Goal: Task Accomplishment & Management: Use online tool/utility

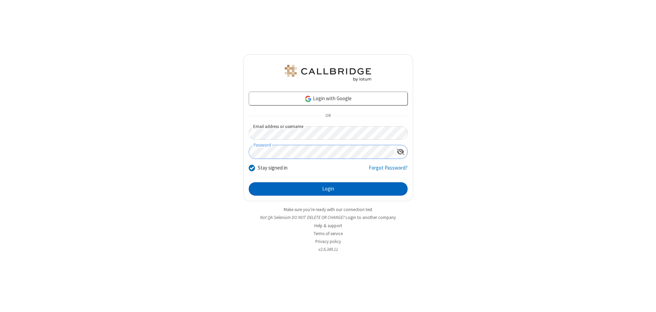
click at [328, 189] on button "Login" at bounding box center [328, 189] width 159 height 14
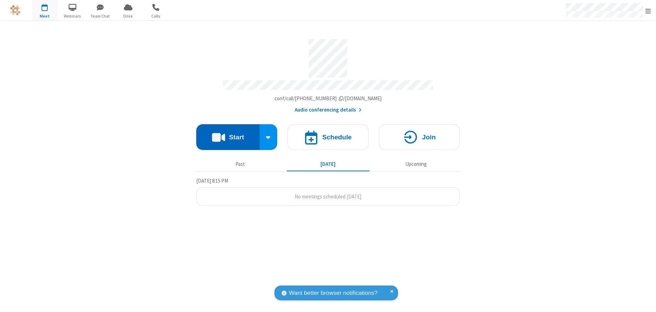
click at [228, 135] on button "Start" at bounding box center [228, 137] width 64 height 26
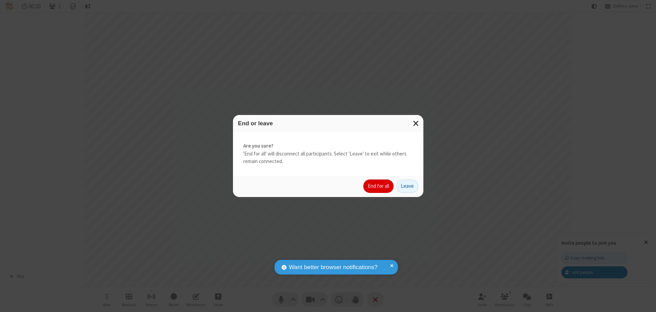
click at [379, 186] on button "End for all" at bounding box center [378, 187] width 30 height 14
